Goal: Navigation & Orientation: Find specific page/section

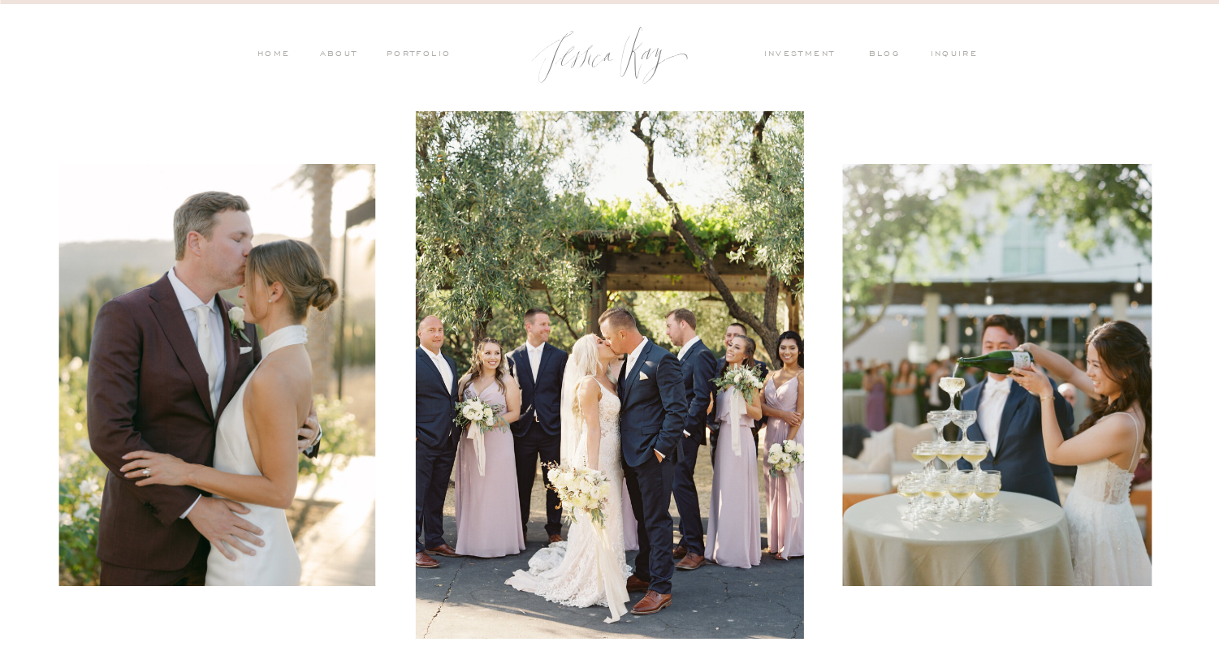
click at [408, 54] on nav "PORTFOLIO" at bounding box center [417, 55] width 67 height 15
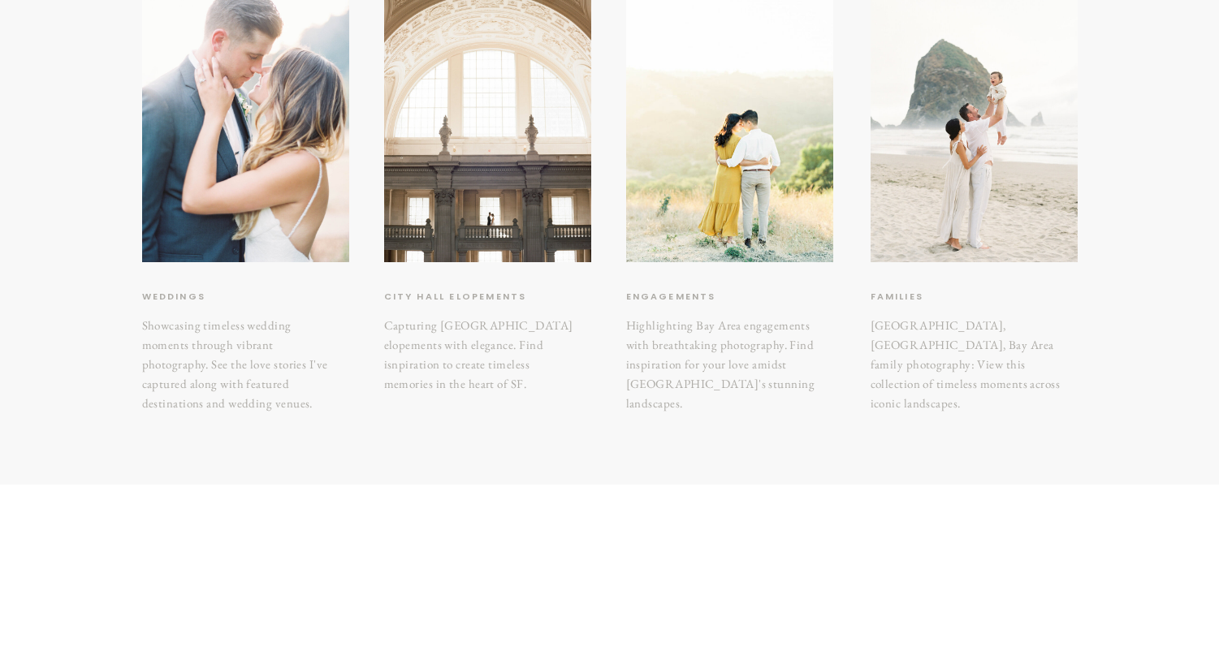
scroll to position [361, 0]
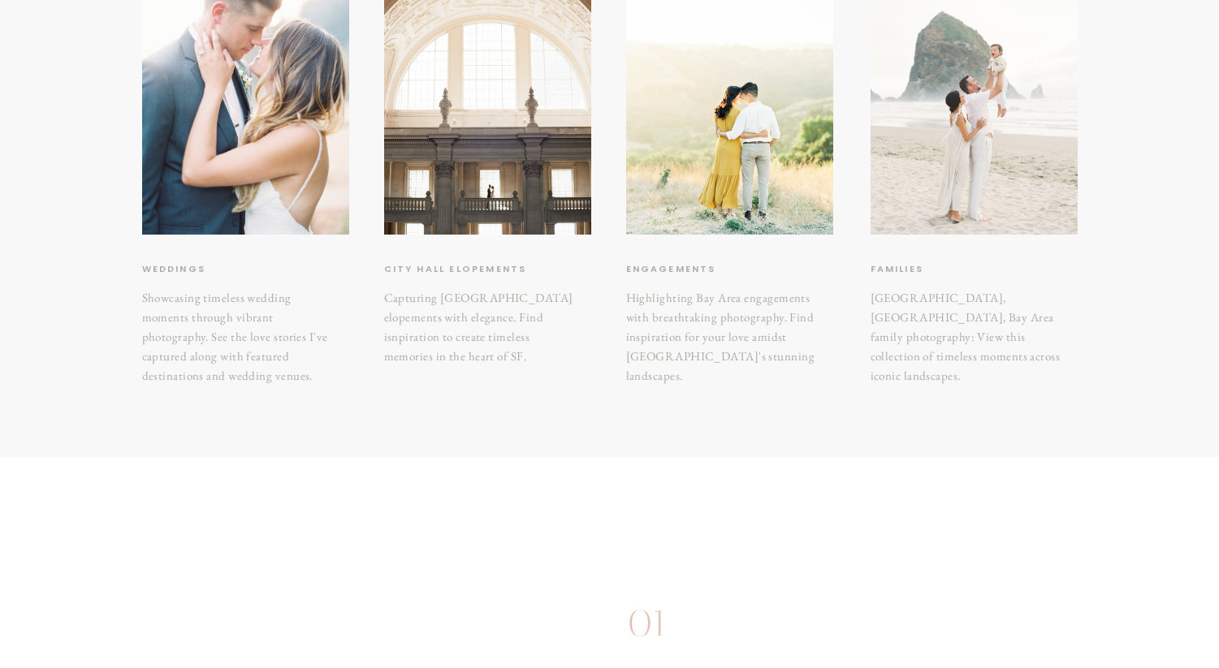
click at [967, 218] on div at bounding box center [973, 97] width 207 height 276
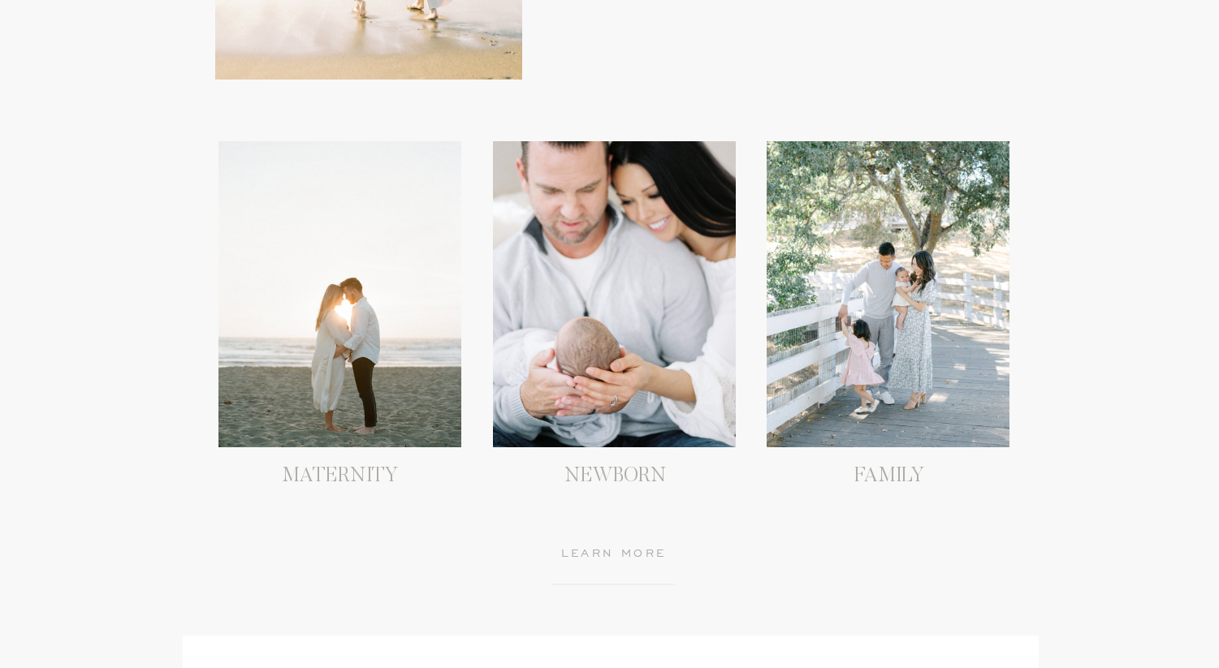
scroll to position [1513, 0]
